Goal: Complete application form

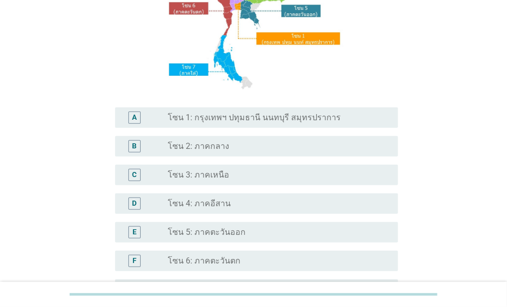
scroll to position [154, 0]
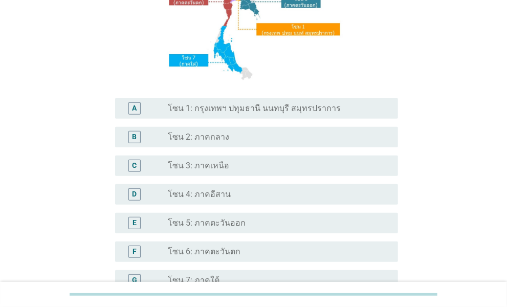
click at [226, 135] on div "radio_button_unchecked โซน 2: ภาคกลาง" at bounding box center [275, 137] width 214 height 10
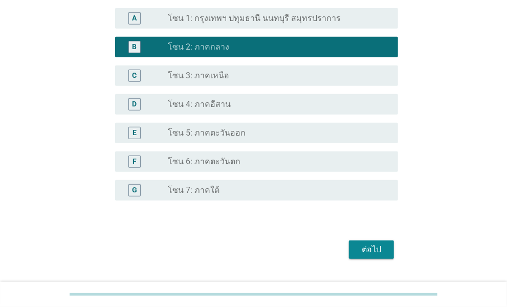
scroll to position [269, 0]
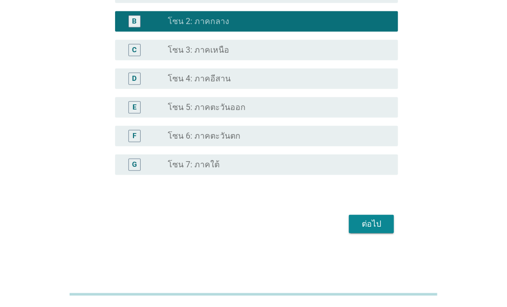
click at [364, 221] on div "ต่อไป" at bounding box center [371, 224] width 29 height 12
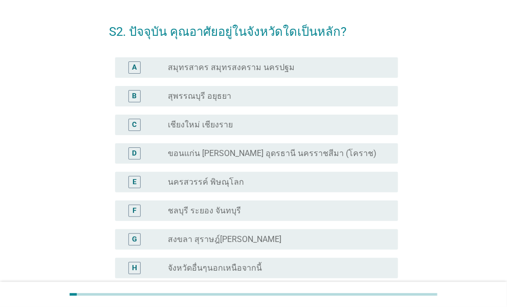
scroll to position [102, 0]
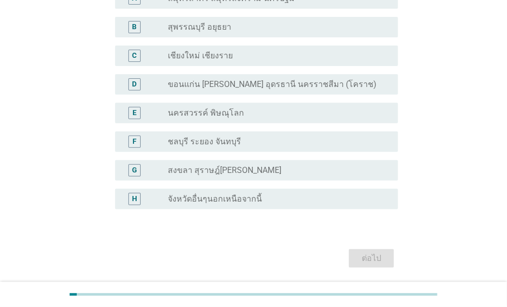
click at [194, 202] on label "จังหวัดอื่นๆนอกเหนือจากนี้" at bounding box center [215, 199] width 94 height 10
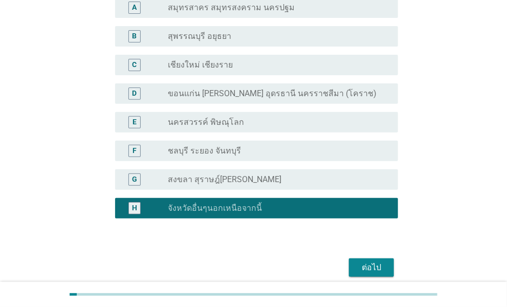
scroll to position [136, 0]
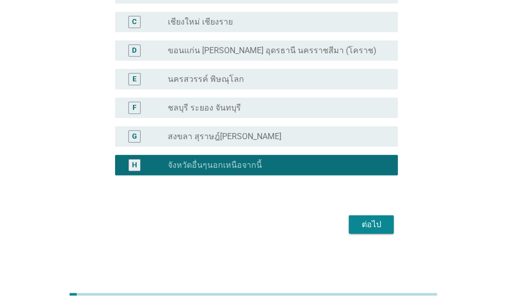
click at [369, 219] on div "ต่อไป" at bounding box center [371, 225] width 29 height 12
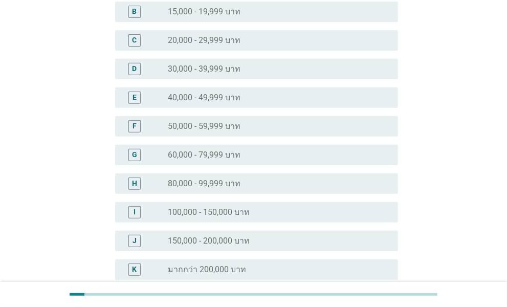
scroll to position [0, 0]
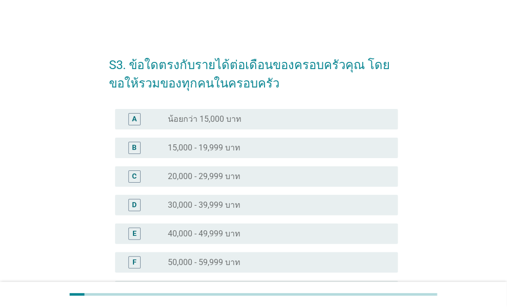
click at [194, 265] on label "50,000 - 59,999 บาท" at bounding box center [204, 262] width 73 height 10
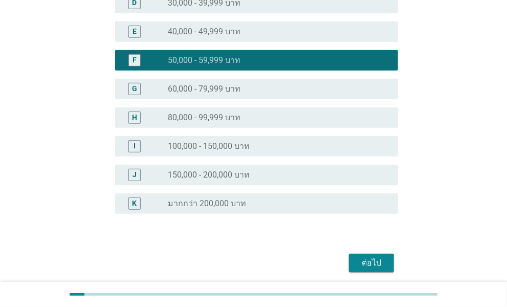
scroll to position [205, 0]
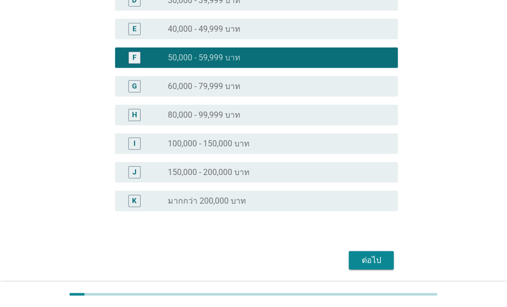
click at [365, 260] on div "ต่อไป" at bounding box center [371, 260] width 29 height 12
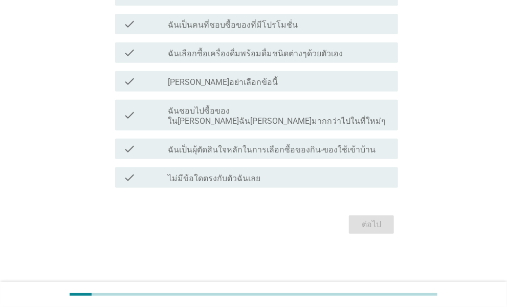
scroll to position [0, 0]
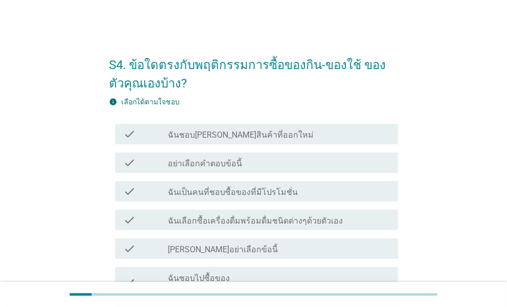
click at [283, 132] on div "check_box_outline_blank ฉันชอบ[PERSON_NAME]สินค้าที่ออกใหม่" at bounding box center [279, 134] width 222 height 12
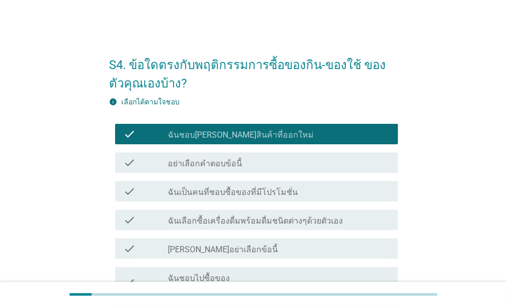
click at [314, 187] on div "check_box_outline_blank ฉันเป็นคนที่ชอบซื้อของที่มีโปรโมชั่น" at bounding box center [279, 191] width 222 height 12
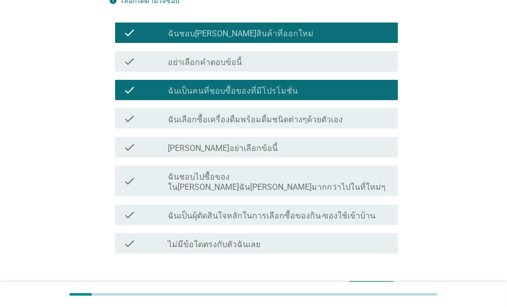
scroll to position [102, 0]
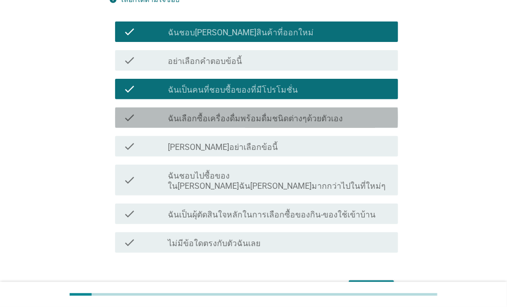
click at [324, 115] on label "ฉันเลือกซื้อเครื่องดื่มพร้อมดื่มชนิดต่างๆด้วยตัวเอง" at bounding box center [255, 119] width 175 height 10
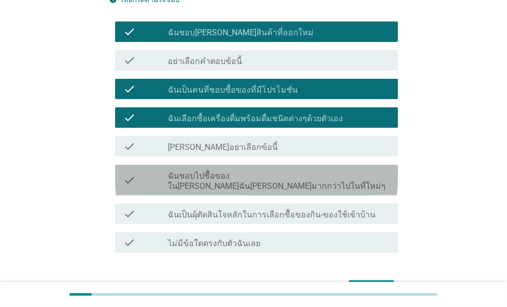
click at [307, 177] on label "ฉันชอบไปซื้อของใน[PERSON_NAME]ฉัน[PERSON_NAME]มากกว่าไปในที่ใหม่ๆ" at bounding box center [279, 181] width 222 height 20
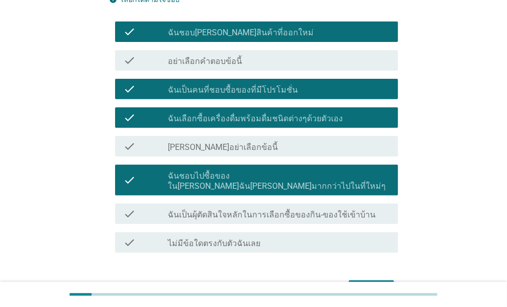
click at [307, 175] on label "ฉันชอบไปซื้อของใน[PERSON_NAME]ฉัน[PERSON_NAME]มากกว่าไปในที่ใหม่ๆ" at bounding box center [279, 181] width 222 height 20
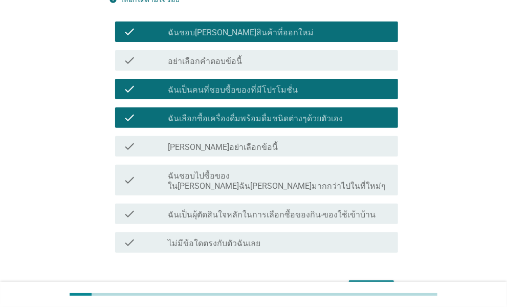
click at [324, 208] on div "check_box_outline_blank ฉันเป็นผุ้ตัดสินใจหลักในการเลือกซื้อของกิน-ของใช้เข้าบ้…" at bounding box center [279, 214] width 222 height 12
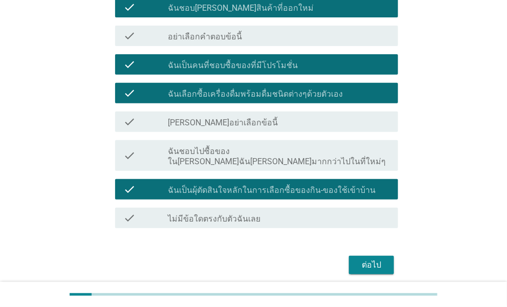
scroll to position [157, 0]
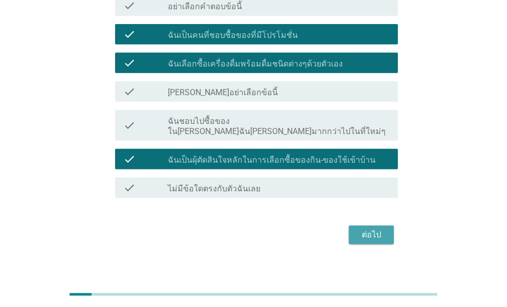
click at [367, 229] on div "ต่อไป" at bounding box center [371, 235] width 29 height 12
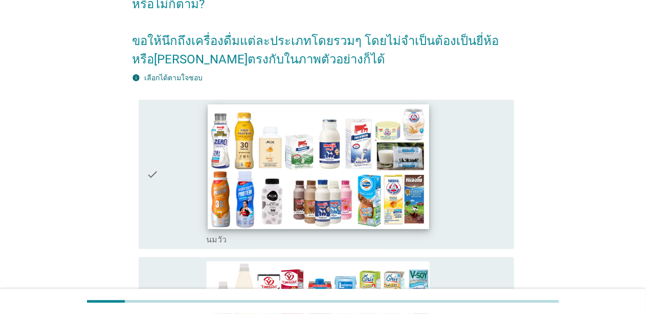
scroll to position [0, 0]
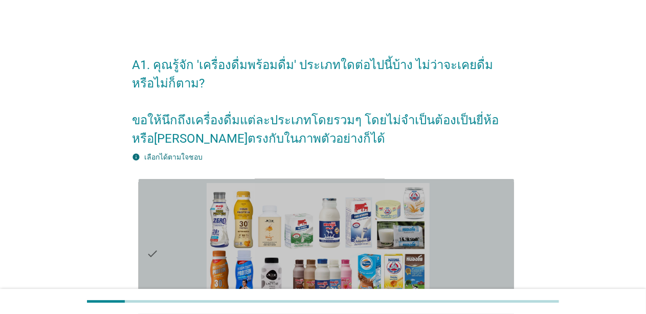
click at [182, 260] on div "check" at bounding box center [177, 254] width 60 height 142
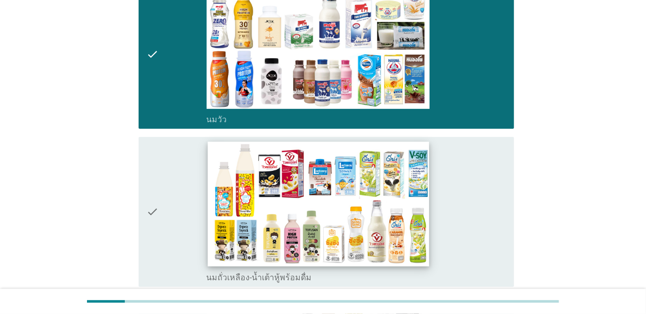
scroll to position [205, 0]
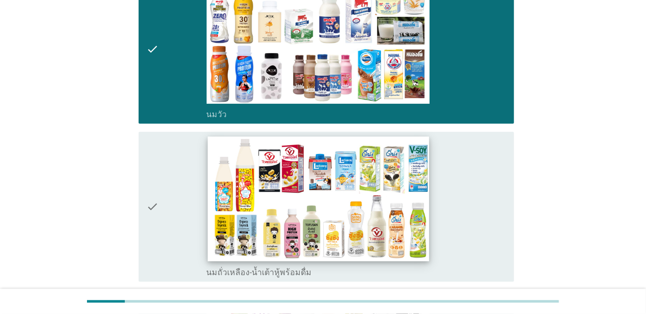
click at [319, 205] on img at bounding box center [318, 199] width 221 height 124
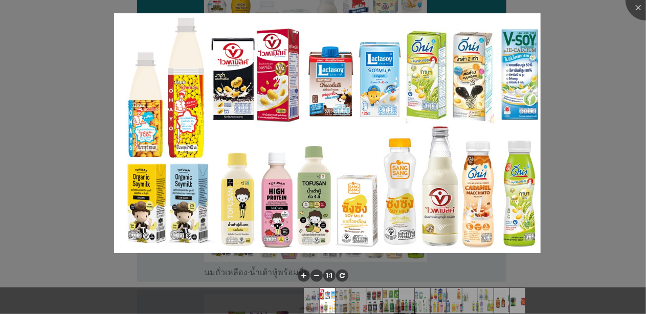
click at [507, 128] on div at bounding box center [323, 157] width 646 height 314
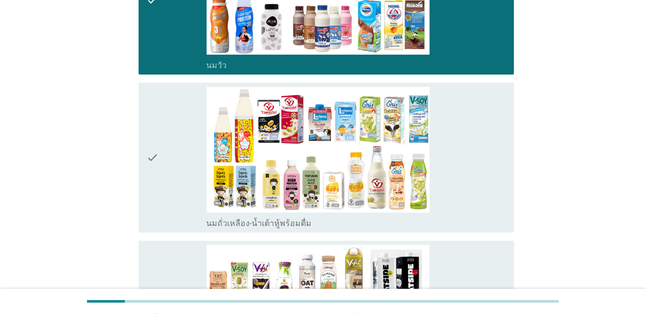
scroll to position [307, 0]
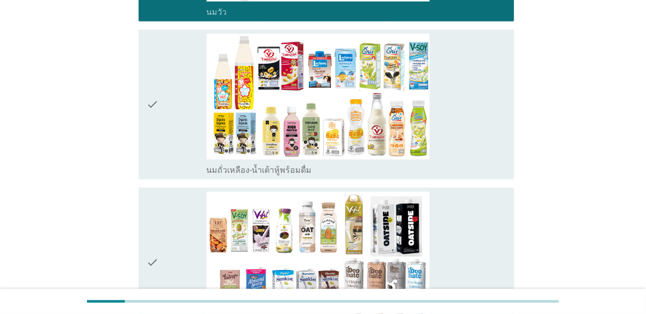
click at [175, 136] on div "check" at bounding box center [177, 105] width 60 height 142
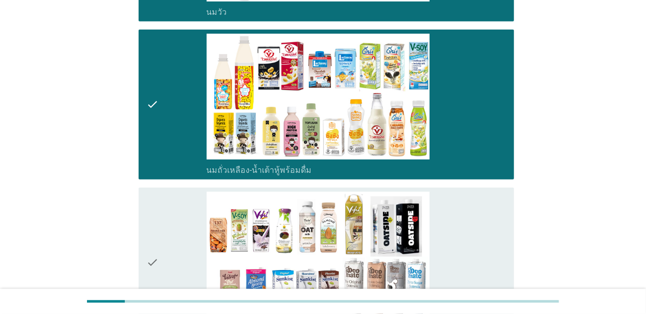
scroll to position [409, 0]
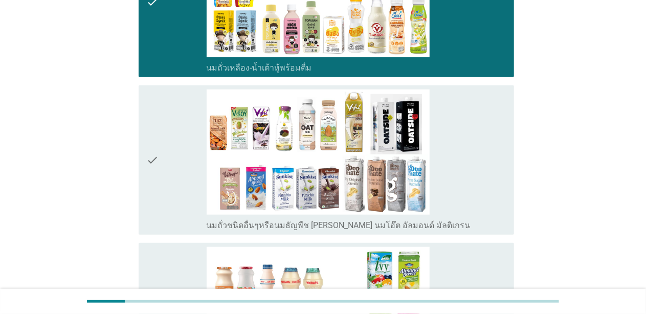
click at [158, 200] on icon "check" at bounding box center [153, 161] width 12 height 142
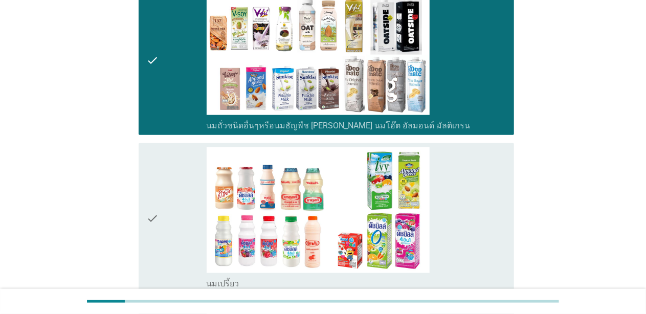
scroll to position [512, 0]
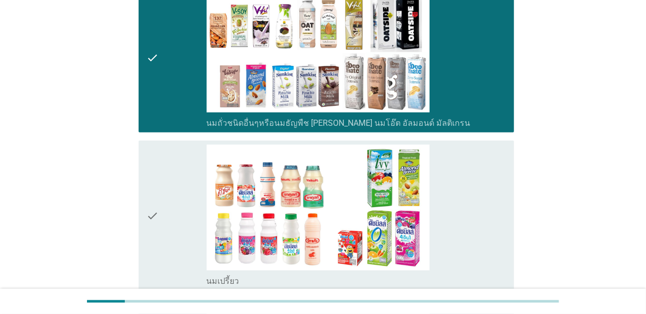
click at [159, 200] on div "check" at bounding box center [177, 216] width 60 height 142
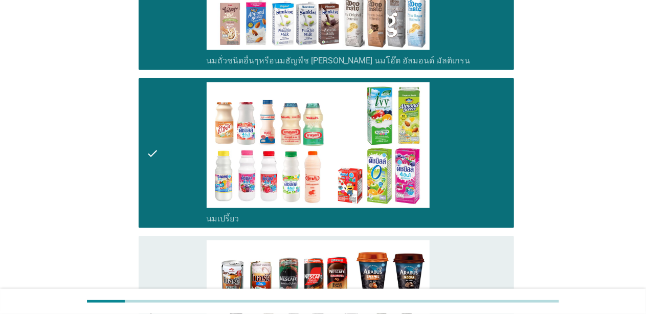
scroll to position [716, 0]
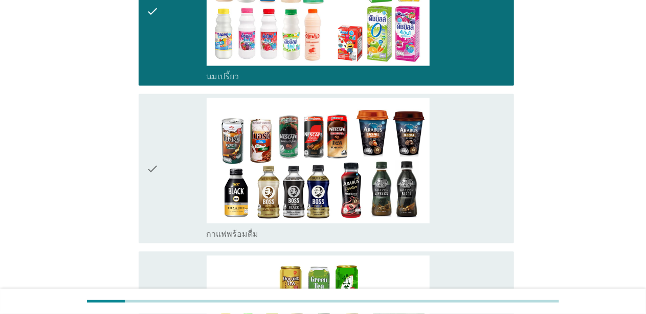
click at [159, 200] on div "check" at bounding box center [177, 169] width 60 height 142
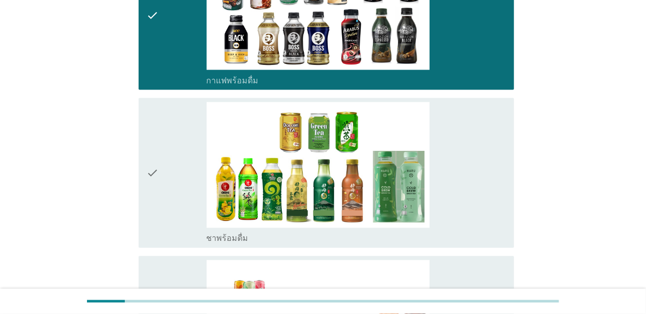
click at [152, 165] on icon "check" at bounding box center [153, 173] width 12 height 142
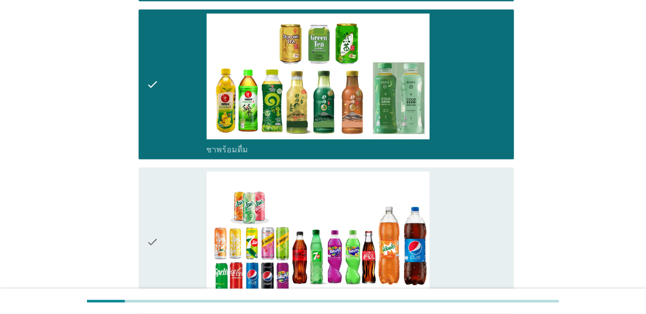
scroll to position [1023, 0]
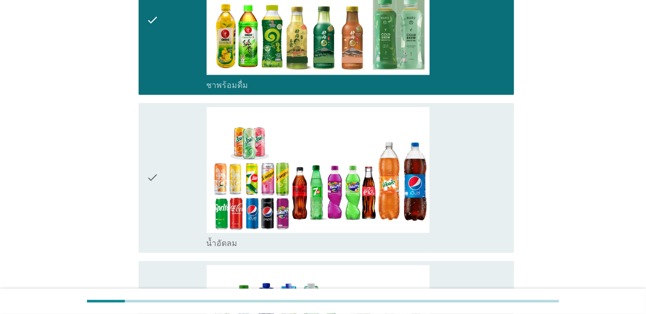
click at [156, 170] on icon "check" at bounding box center [153, 178] width 12 height 142
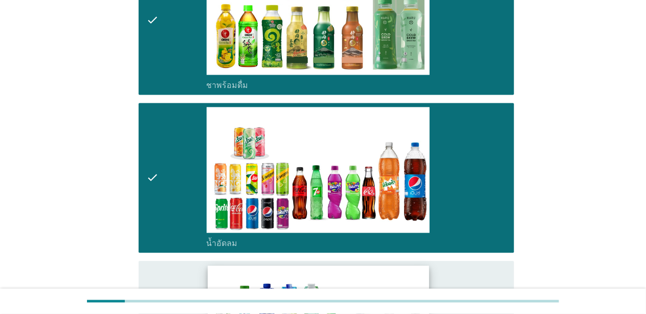
scroll to position [1177, 0]
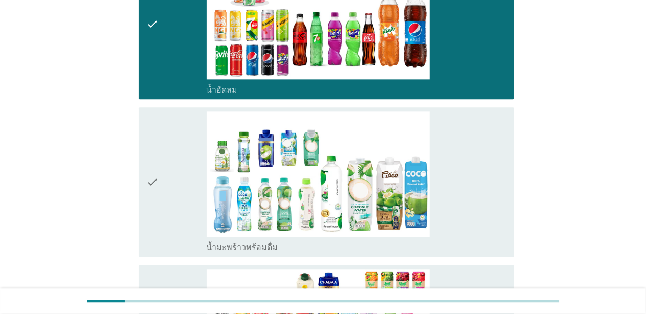
click at [167, 199] on div "check" at bounding box center [177, 183] width 60 height 142
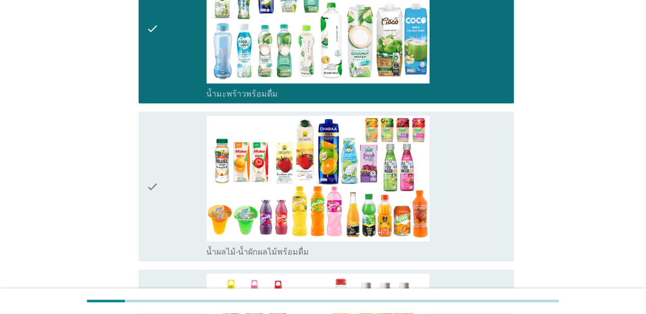
click at [167, 184] on div "check" at bounding box center [177, 187] width 60 height 142
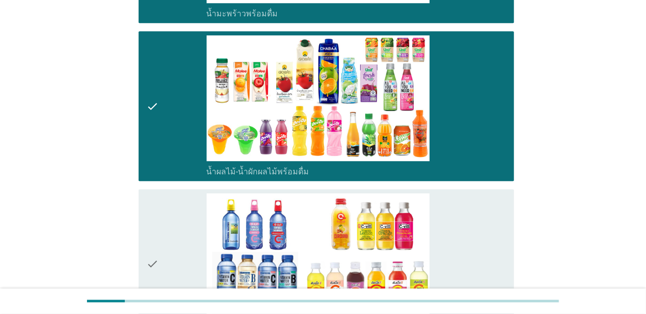
scroll to position [1535, 0]
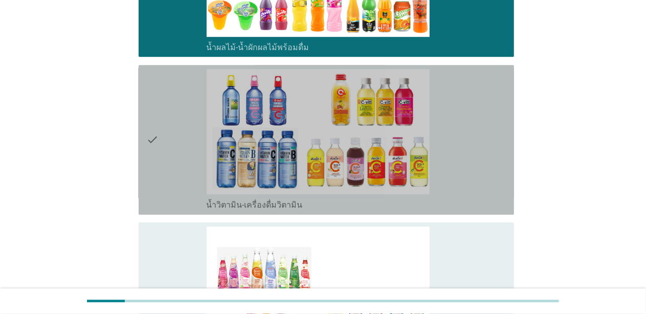
click at [170, 196] on div "check" at bounding box center [177, 140] width 60 height 142
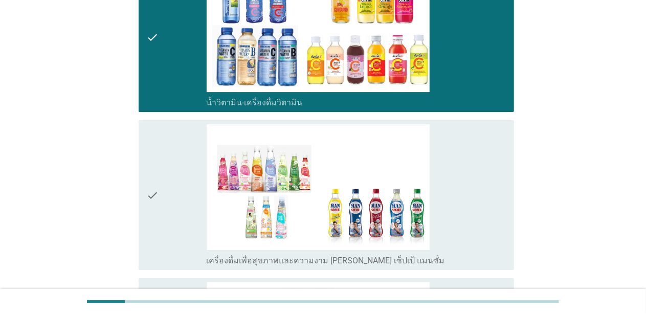
click at [162, 200] on div "check" at bounding box center [177, 195] width 60 height 142
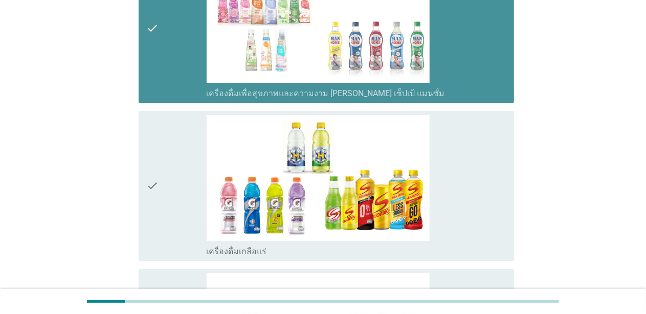
scroll to position [1842, 0]
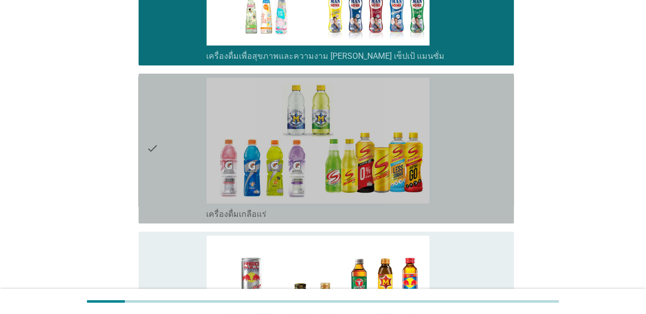
click at [164, 198] on div "check" at bounding box center [177, 149] width 60 height 142
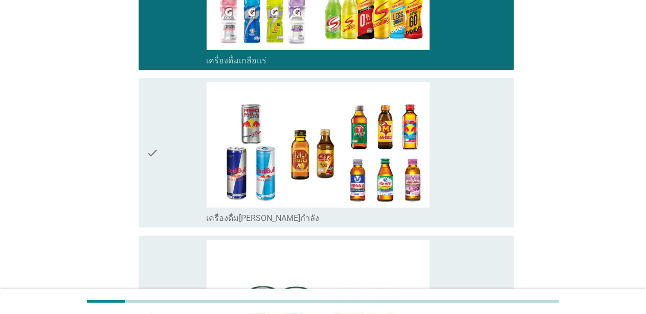
click at [165, 198] on div "check" at bounding box center [177, 153] width 60 height 142
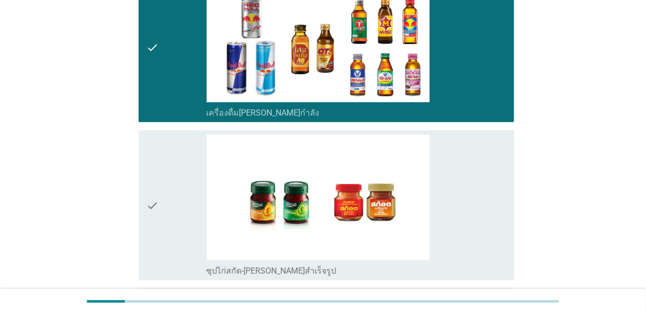
scroll to position [2149, 0]
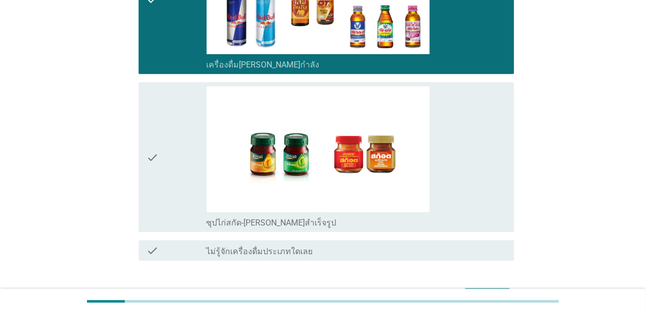
click at [167, 193] on div "check" at bounding box center [177, 157] width 60 height 142
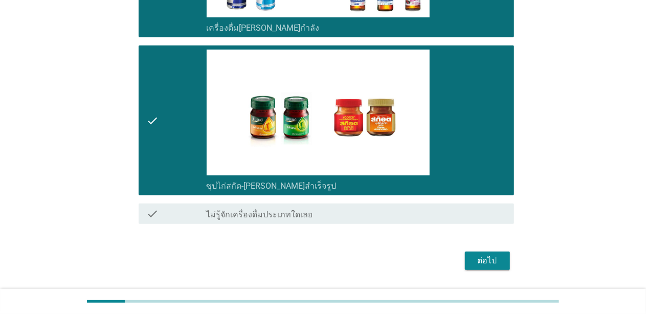
scroll to position [2213, 0]
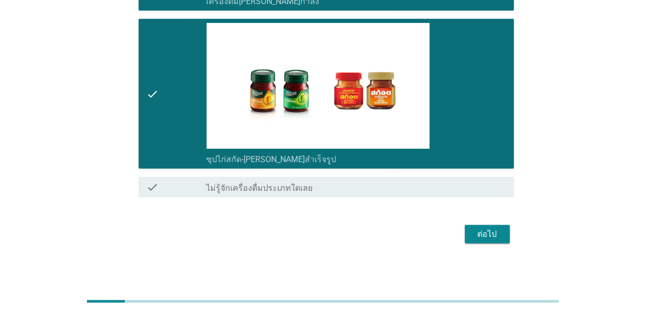
click at [486, 228] on div "ต่อไป" at bounding box center [487, 234] width 29 height 12
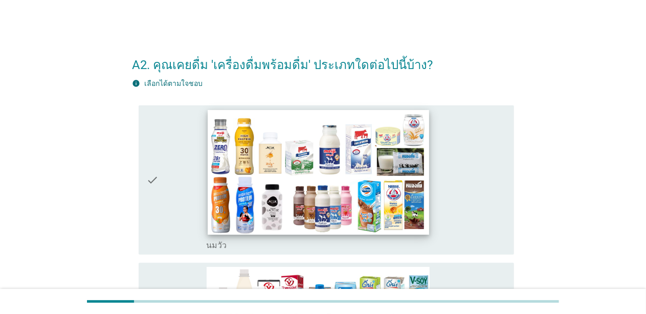
scroll to position [51, 0]
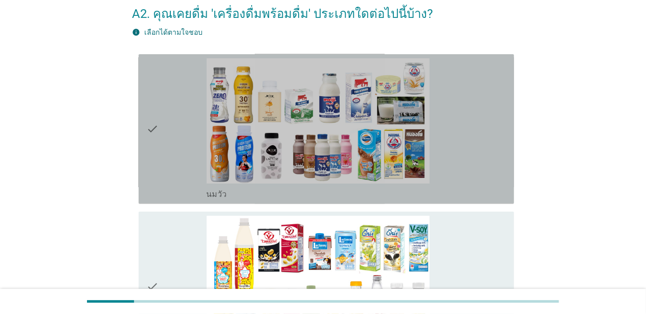
click at [190, 172] on div "check" at bounding box center [177, 129] width 60 height 142
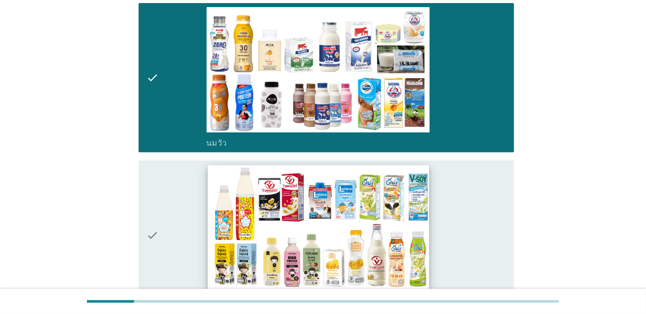
scroll to position [205, 0]
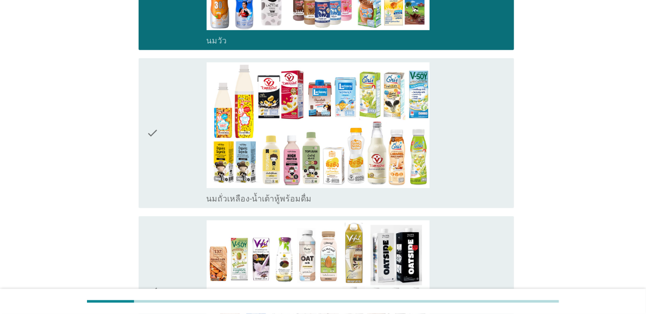
click at [175, 185] on div "check" at bounding box center [177, 133] width 60 height 142
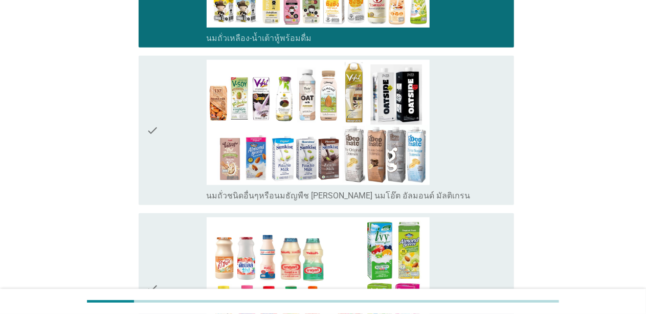
scroll to position [409, 0]
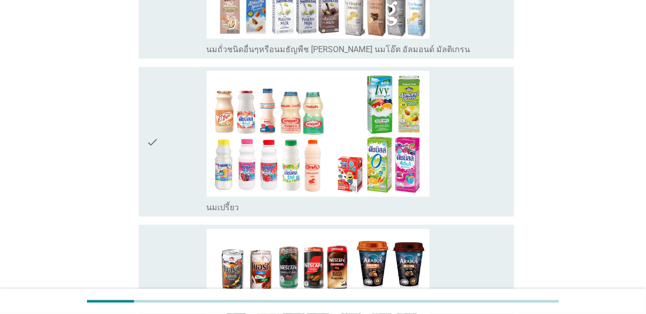
click at [164, 151] on div "check" at bounding box center [177, 142] width 60 height 142
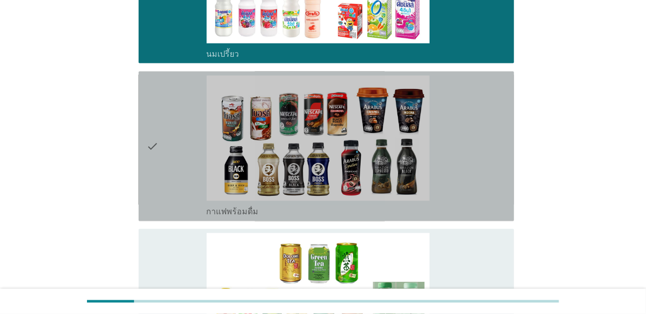
click at [164, 155] on div "check" at bounding box center [177, 147] width 60 height 142
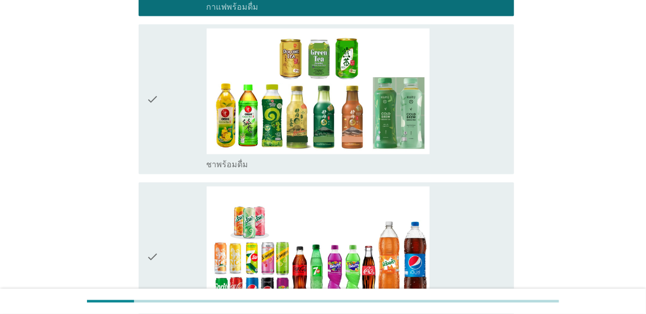
click at [163, 157] on div "check" at bounding box center [177, 100] width 60 height 142
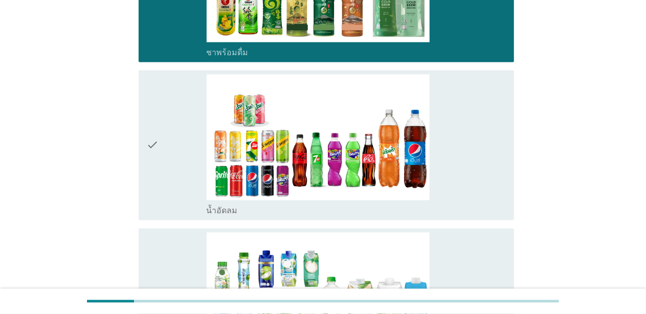
scroll to position [1075, 0]
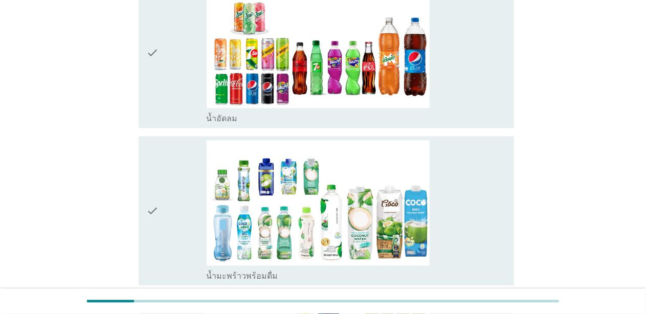
click at [171, 124] on div "check check_box_outline_blank น้ำอัดลม" at bounding box center [327, 53] width 376 height 150
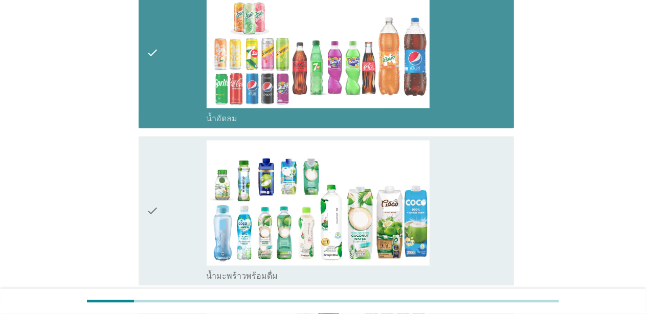
click at [158, 185] on icon "check" at bounding box center [153, 211] width 12 height 142
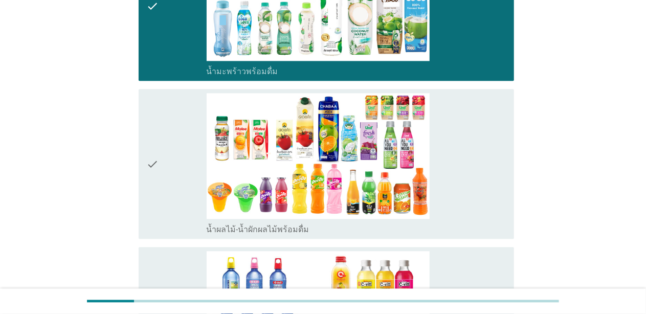
click at [159, 185] on icon "check" at bounding box center [153, 164] width 12 height 142
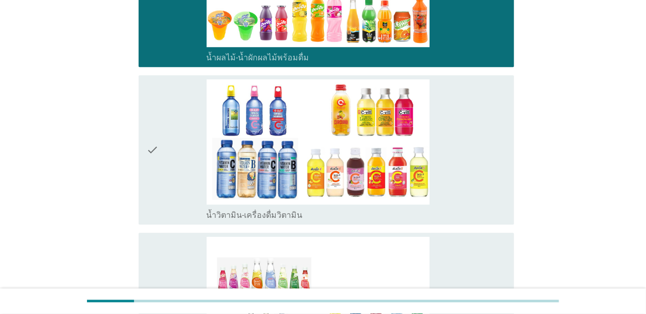
scroll to position [1484, 0]
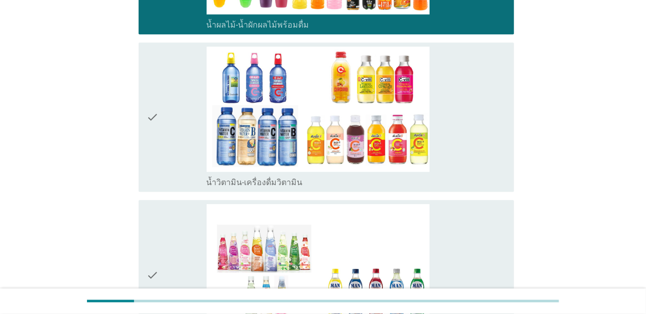
click at [165, 157] on div "check" at bounding box center [177, 118] width 60 height 142
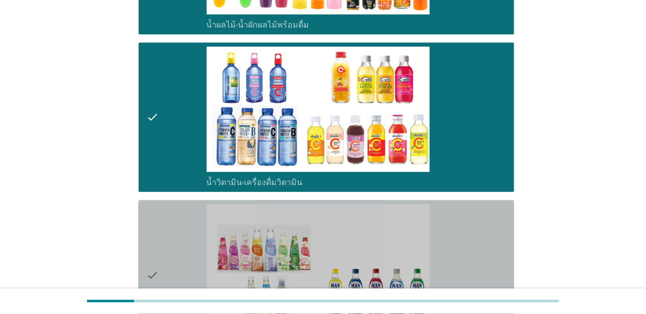
click at [166, 208] on div "check" at bounding box center [177, 275] width 60 height 142
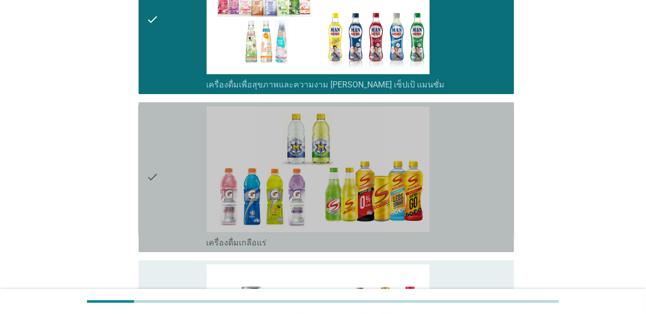
click at [164, 205] on div "check" at bounding box center [177, 177] width 60 height 142
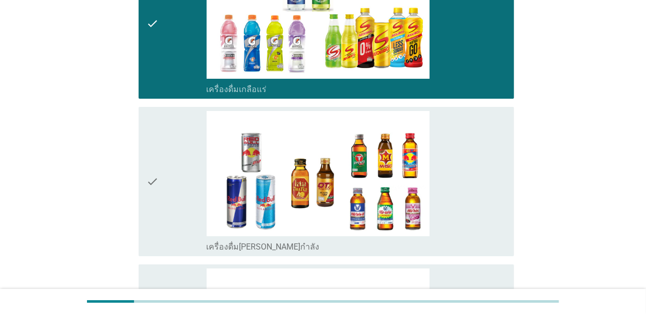
click at [165, 197] on div "check" at bounding box center [177, 182] width 60 height 142
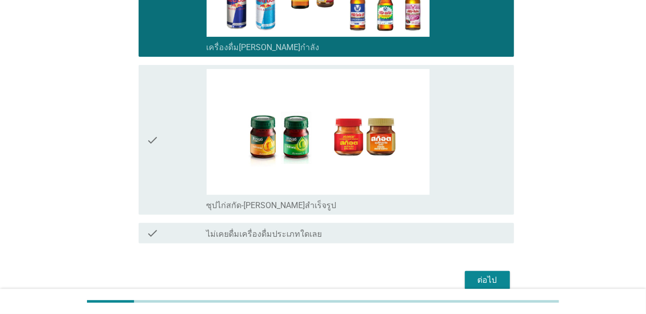
scroll to position [2098, 0]
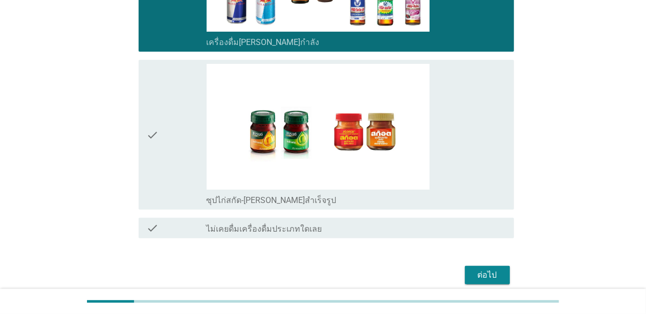
click at [166, 178] on div "check" at bounding box center [177, 135] width 60 height 142
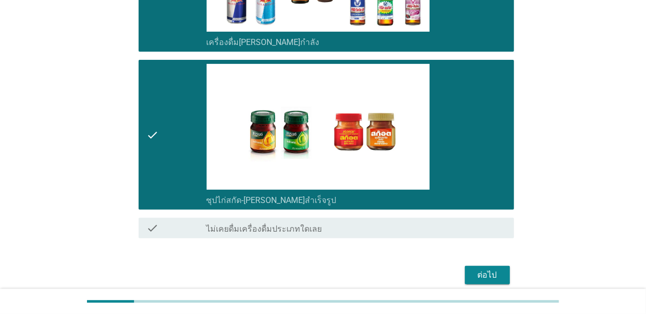
click at [488, 269] on div "ต่อไป" at bounding box center [487, 275] width 29 height 12
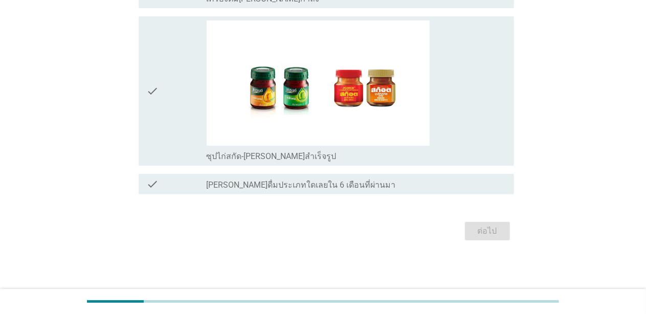
scroll to position [0, 0]
